Goal: Find specific page/section: Find specific page/section

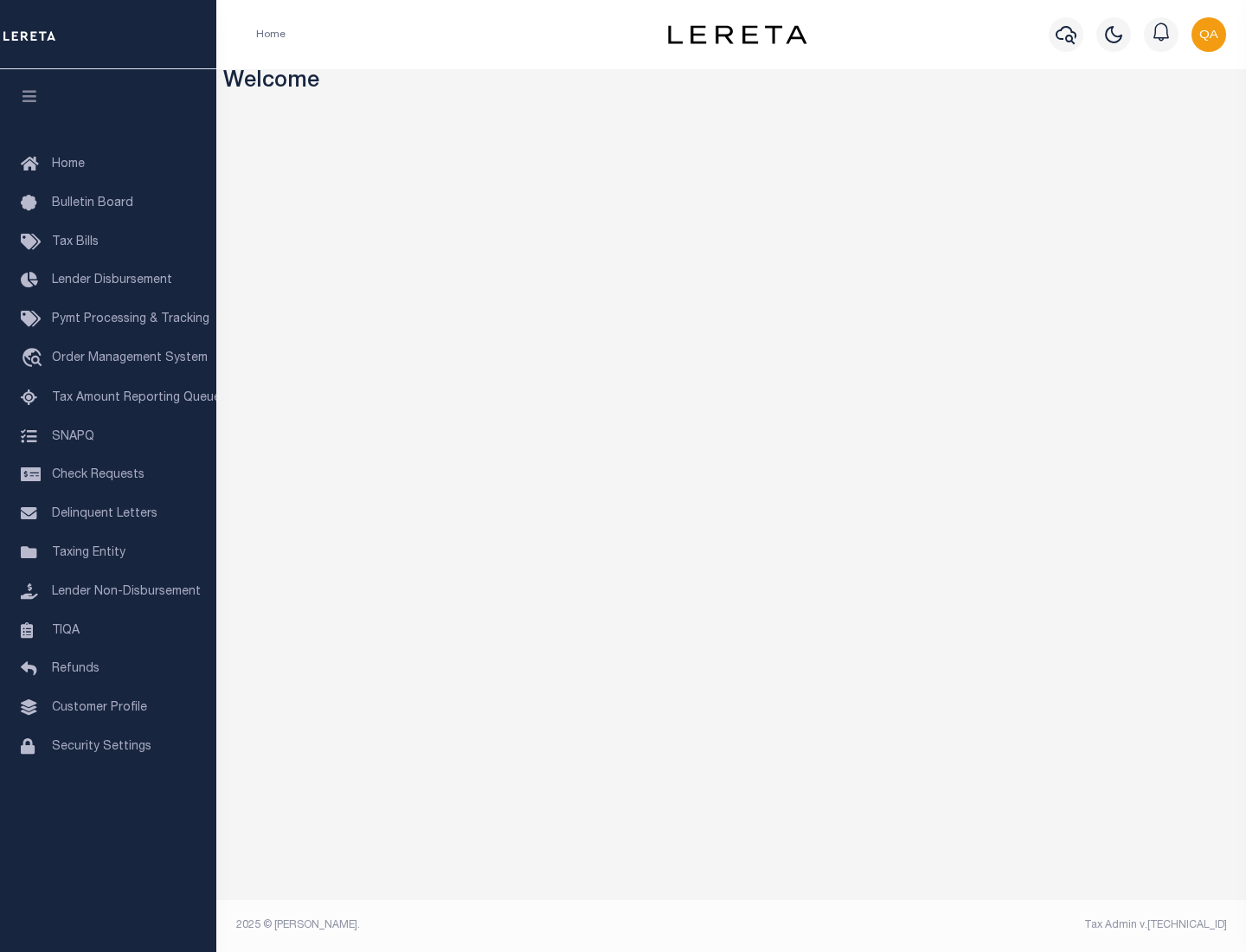
click at [108, 630] on link "TIQA" at bounding box center [108, 630] width 217 height 39
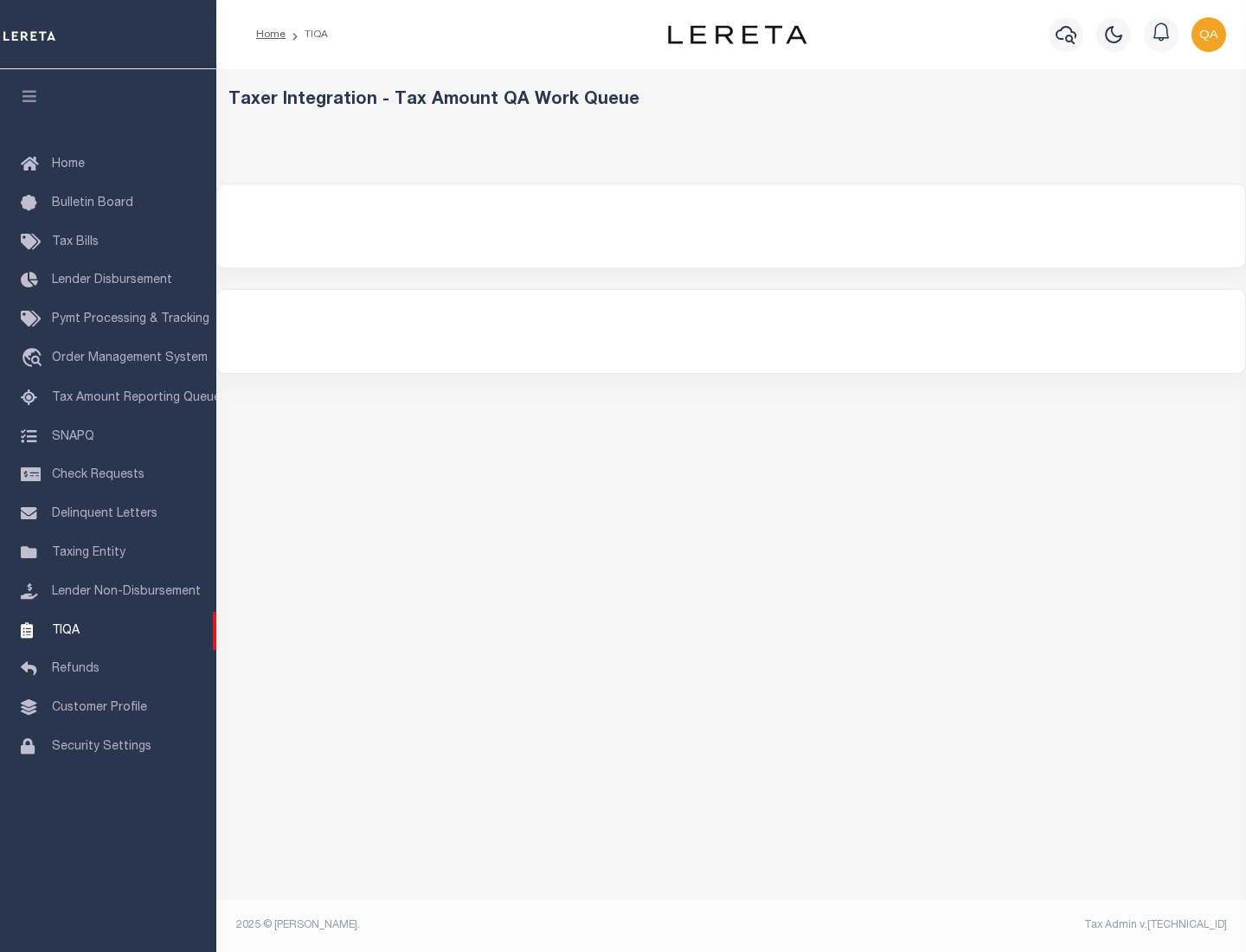
select select "200"
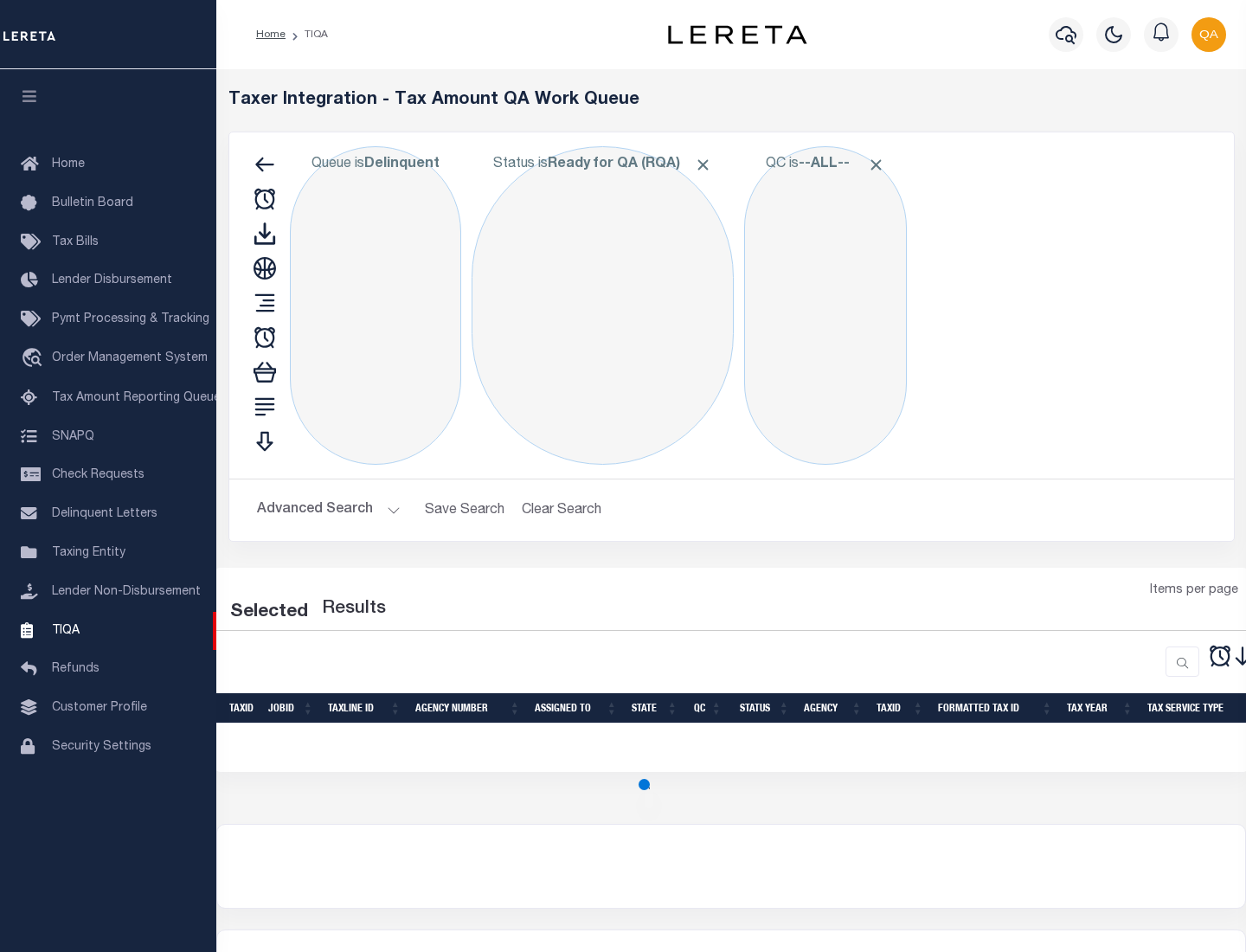
select select "200"
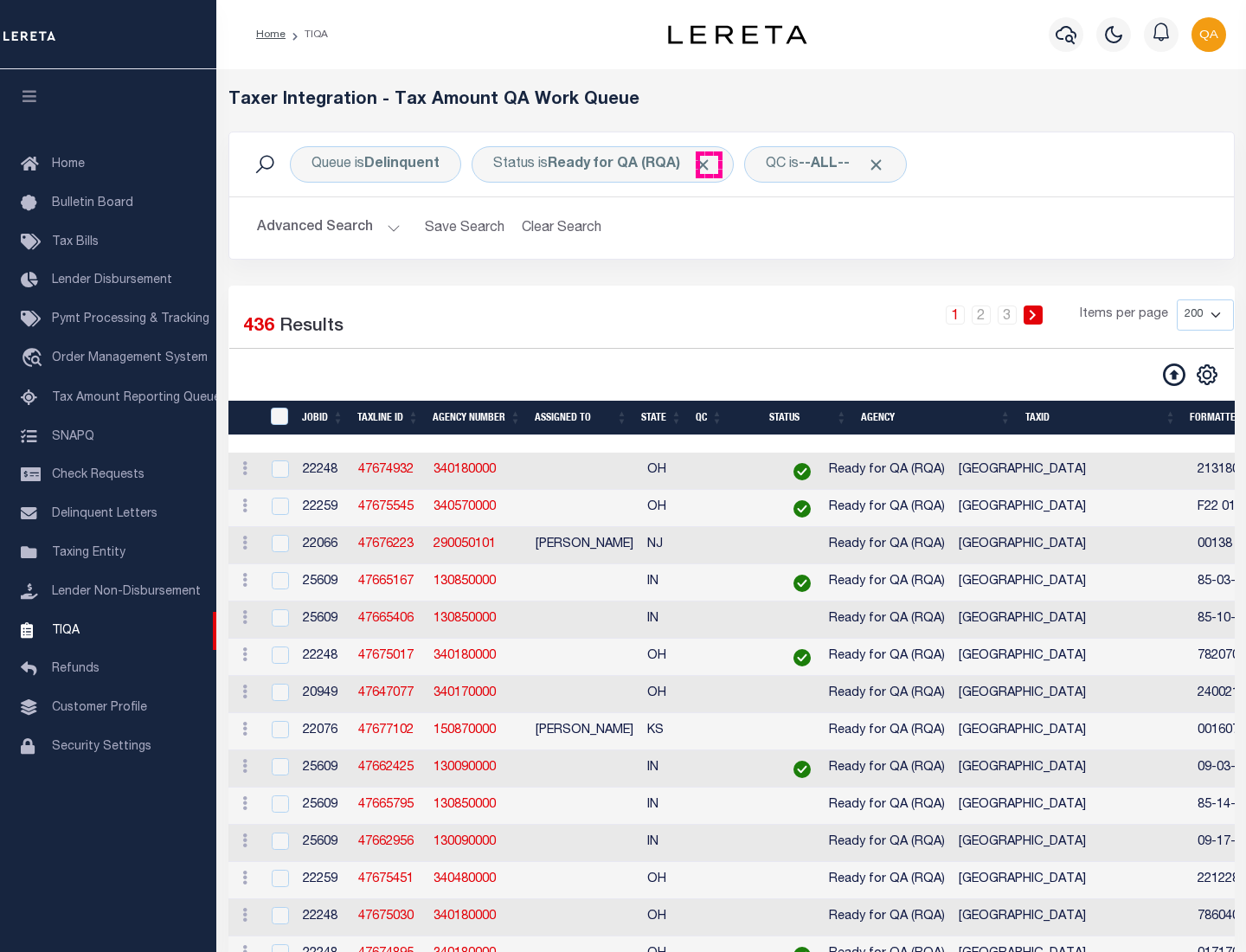
click at [709, 164] on span "Click to Remove" at bounding box center [703, 164] width 18 height 18
